Goal: Register for event/course

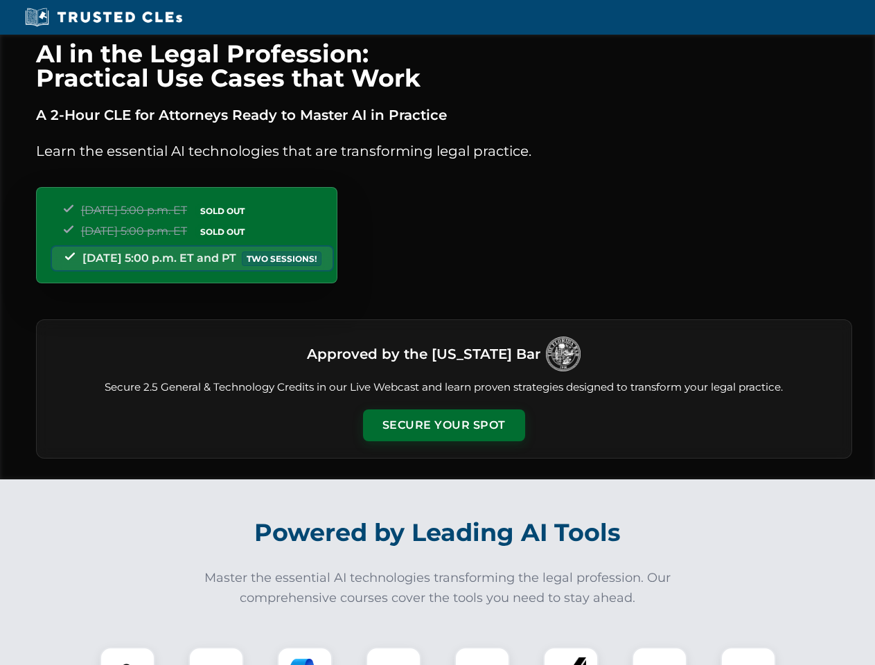
click at [443, 425] on button "Secure Your Spot" at bounding box center [444, 425] width 162 height 32
click at [127, 656] on img at bounding box center [127, 675] width 40 height 40
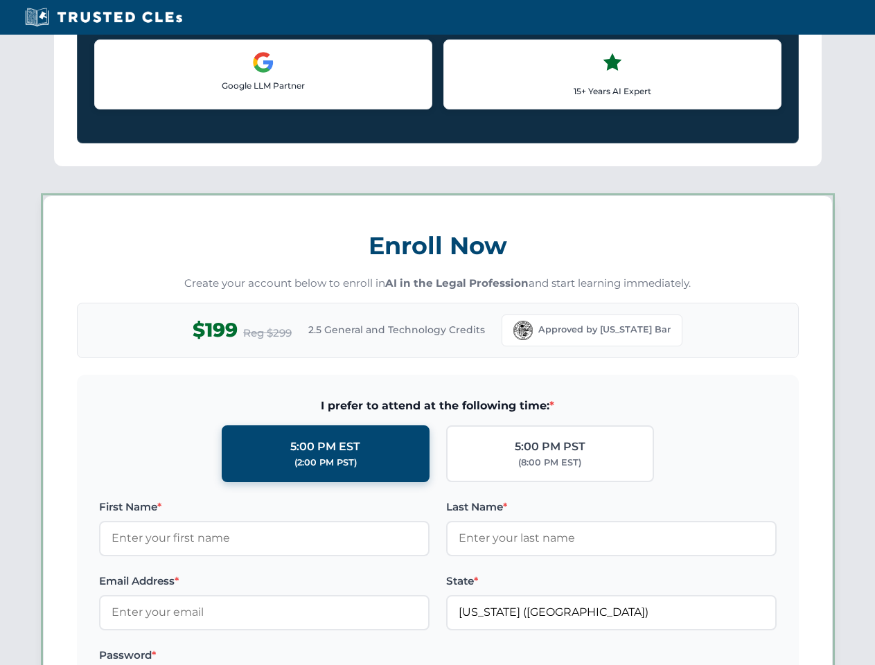
click at [305, 656] on div "AI in the Legal Profession: Practical Use Cases that Work A 2-Hour CLE for Atto…" at bounding box center [437, 649] width 875 height 3241
